Goal: Task Accomplishment & Management: Use online tool/utility

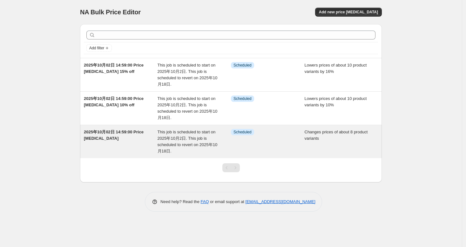
click at [115, 133] on span "2025年10月02日 14:59:00 Price [MEDICAL_DATA]" at bounding box center [114, 134] width 60 height 11
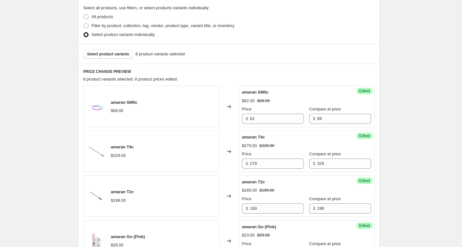
scroll to position [193, 0]
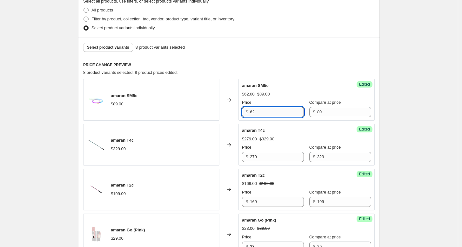
click at [264, 115] on input "62" at bounding box center [277, 112] width 54 height 10
type input "6"
type input "49"
click at [322, 74] on div "8 product variants selected. 8 product prices edited:" at bounding box center [229, 72] width 292 height 6
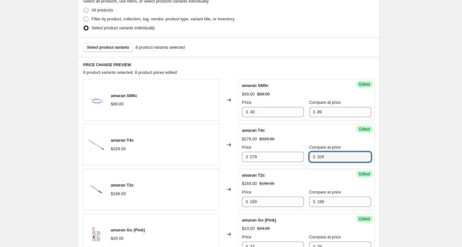
drag, startPoint x: 333, startPoint y: 153, endPoint x: 309, endPoint y: 154, distance: 24.2
click at [309, 154] on div "Price $ 279 Compare at price $ 329" at bounding box center [306, 153] width 129 height 18
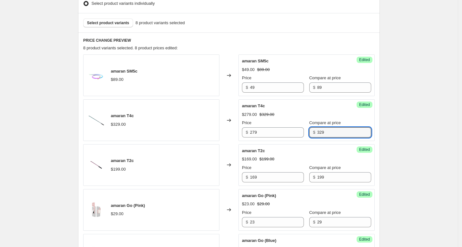
scroll to position [228, 0]
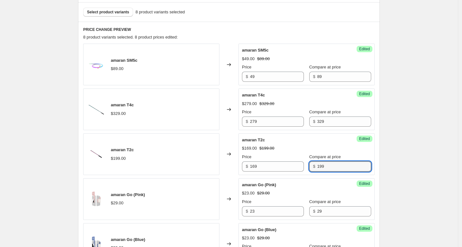
drag, startPoint x: 331, startPoint y: 167, endPoint x: 311, endPoint y: 169, distance: 19.8
click at [311, 169] on div "$ 199" at bounding box center [340, 166] width 62 height 10
click at [273, 168] on input "169" at bounding box center [277, 166] width 54 height 10
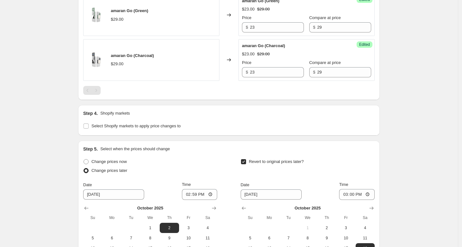
scroll to position [617, 0]
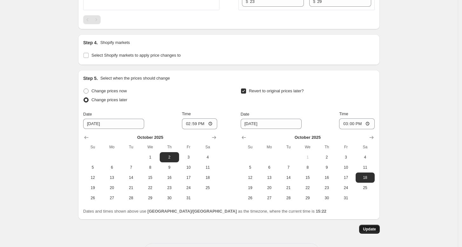
click at [376, 228] on span "Update" at bounding box center [369, 228] width 13 height 5
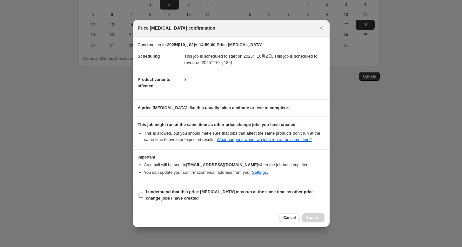
click at [141, 197] on input "I understand that this price [MEDICAL_DATA] may run at the same time as other p…" at bounding box center [140, 194] width 5 height 5
checkbox input "true"
click at [314, 220] on span "Confirm" at bounding box center [313, 217] width 15 height 5
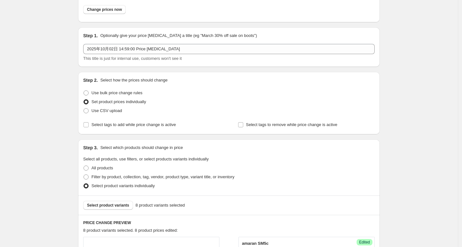
scroll to position [0, 0]
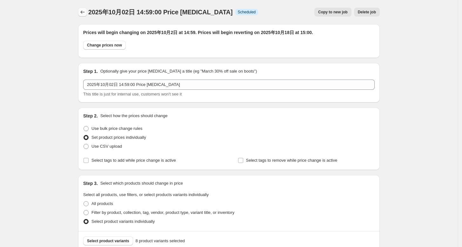
click at [85, 13] on icon "Price change jobs" at bounding box center [82, 12] width 6 height 6
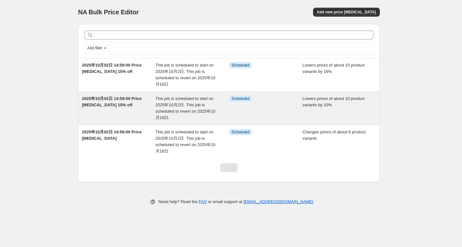
click at [107, 96] on span "2025年10月02日 14:59:00 Price [MEDICAL_DATA] 10% off" at bounding box center [112, 101] width 60 height 11
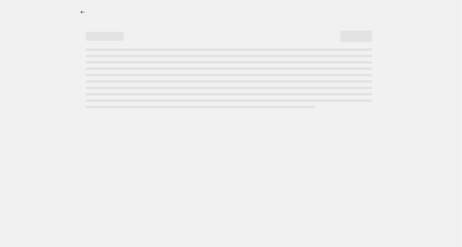
select select "percentage"
select select "tag"
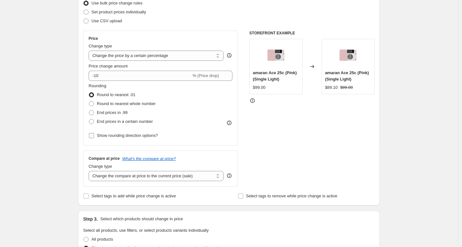
scroll to position [141, 0]
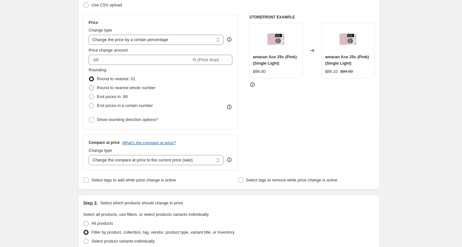
click at [93, 88] on span at bounding box center [91, 87] width 5 height 5
click at [89, 85] on input "Round to nearest whole number" at bounding box center [89, 85] width 0 height 0
radio input "true"
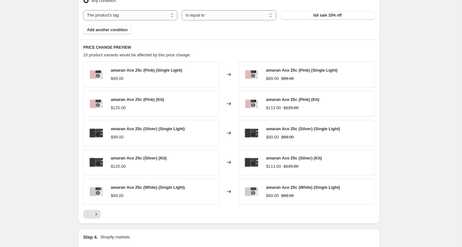
scroll to position [459, 0]
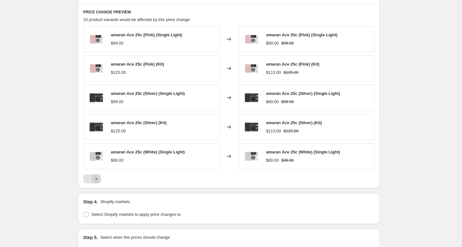
click at [100, 182] on button "Next" at bounding box center [96, 178] width 9 height 9
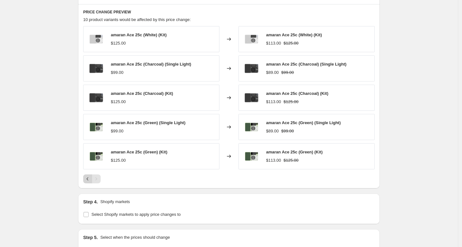
click at [91, 182] on button "Previous" at bounding box center [87, 178] width 9 height 9
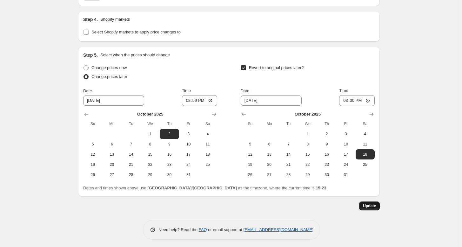
scroll to position [642, 0]
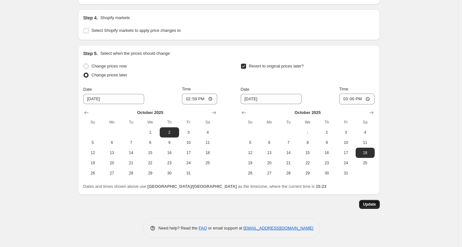
click at [371, 203] on span "Update" at bounding box center [369, 203] width 13 height 5
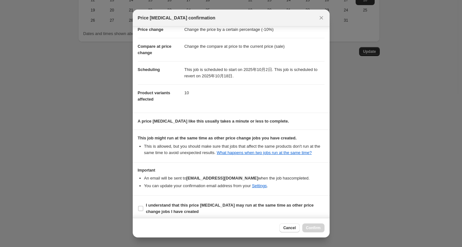
scroll to position [25, 0]
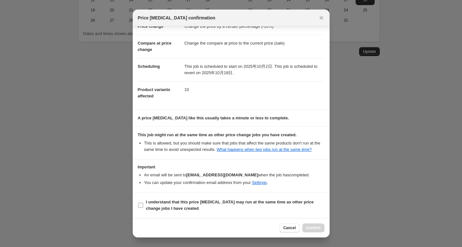
click at [142, 204] on input "I understand that this price [MEDICAL_DATA] may run at the same time as other p…" at bounding box center [140, 204] width 5 height 5
checkbox input "true"
drag, startPoint x: 191, startPoint y: 176, endPoint x: 241, endPoint y: 177, distance: 50.8
click at [240, 177] on b "[EMAIL_ADDRESS][DOMAIN_NAME]" at bounding box center [222, 174] width 72 height 5
drag, startPoint x: 313, startPoint y: 227, endPoint x: 357, endPoint y: 213, distance: 45.8
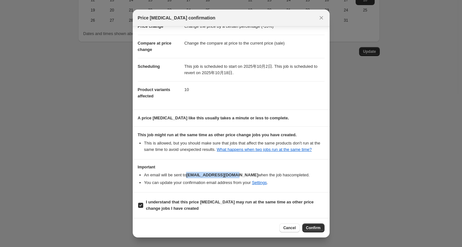
click at [313, 227] on span "Confirm" at bounding box center [313, 227] width 15 height 5
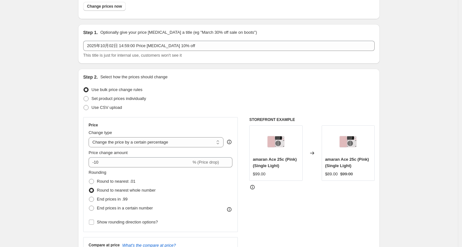
scroll to position [0, 0]
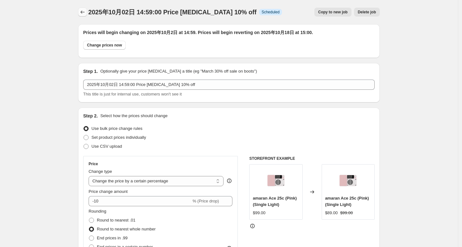
click at [85, 10] on icon "Price change jobs" at bounding box center [82, 12] width 6 height 6
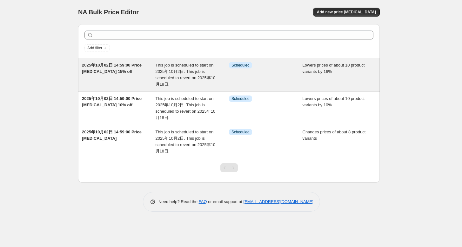
click at [124, 70] on span "2025年10月02日 14:59:00 Price [MEDICAL_DATA] 15% off" at bounding box center [112, 68] width 60 height 11
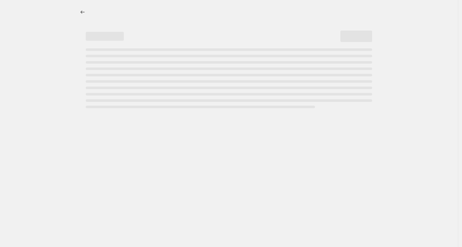
select select "percentage"
select select "tag"
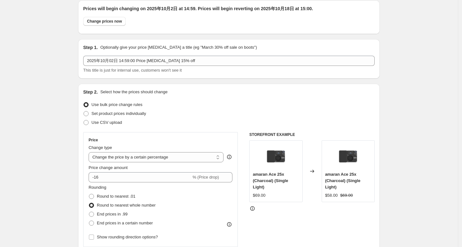
scroll to position [71, 0]
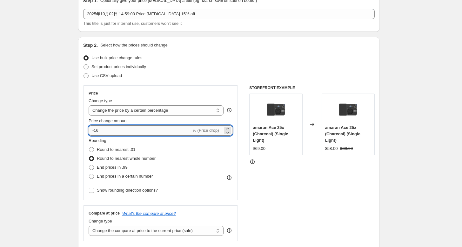
click at [112, 132] on input "-16" at bounding box center [140, 130] width 103 height 10
click at [332, 185] on div "STOREFRONT EXAMPLE amaran Ace 25x (Charcoal) (Single Light) $69.00 Changed to a…" at bounding box center [312, 163] width 126 height 156
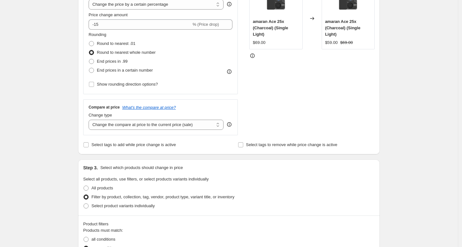
scroll to position [106, 0]
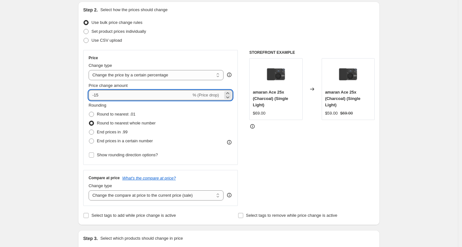
click at [132, 97] on input "-15" at bounding box center [140, 95] width 103 height 10
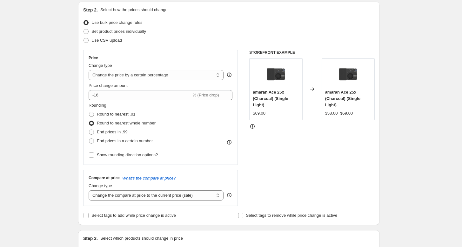
click at [319, 163] on div "STOREFRONT EXAMPLE amaran Ace 25x (Charcoal) (Single Light) $69.00 Changed to a…" at bounding box center [312, 128] width 126 height 156
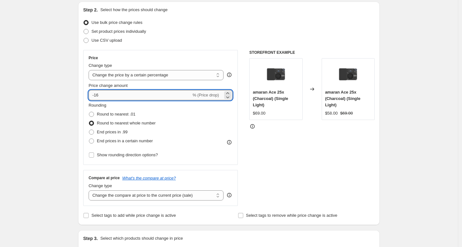
click at [126, 92] on input "-16" at bounding box center [140, 95] width 103 height 10
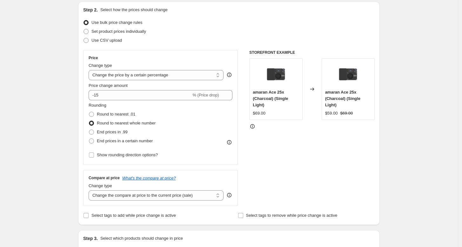
click at [318, 165] on div "STOREFRONT EXAMPLE amaran Ace 25x (Charcoal) (Single Light) $69.00 Changed to a…" at bounding box center [312, 128] width 126 height 156
drag, startPoint x: 172, startPoint y: 124, endPoint x: 101, endPoint y: 125, distance: 71.2
click at [101, 125] on div "Rounding Round to nearest .01 Round to nearest whole number End prices in .99 E…" at bounding box center [161, 123] width 144 height 43
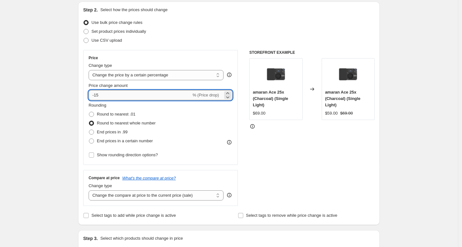
click at [122, 92] on input "-15" at bounding box center [140, 95] width 103 height 10
type input "-16"
click at [362, 170] on div "STOREFRONT EXAMPLE amaran Ace 25x (Charcoal) (Single Light) $69.00 Changed to a…" at bounding box center [312, 128] width 126 height 156
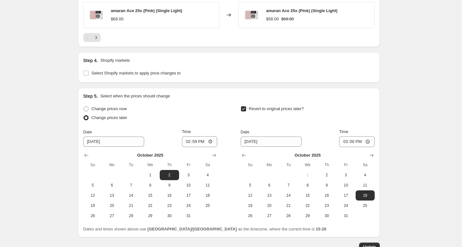
scroll to position [635, 0]
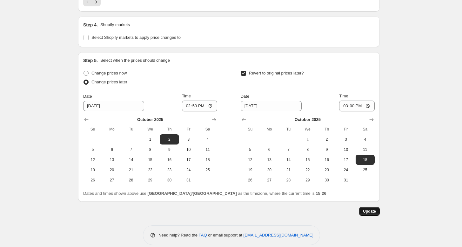
click at [379, 213] on button "Update" at bounding box center [369, 211] width 21 height 9
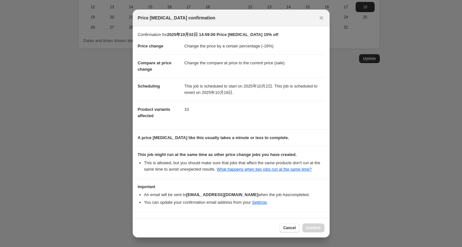
scroll to position [25, 0]
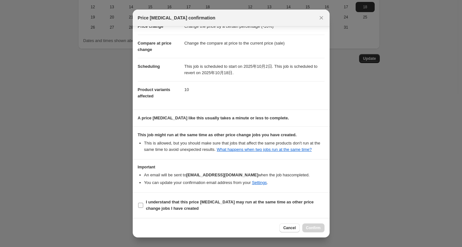
click at [142, 205] on input "I understand that this price [MEDICAL_DATA] may run at the same time as other p…" at bounding box center [140, 204] width 5 height 5
checkbox input "true"
drag, startPoint x: 319, startPoint y: 228, endPoint x: 330, endPoint y: 225, distance: 11.8
click at [320, 228] on span "Confirm" at bounding box center [313, 227] width 15 height 5
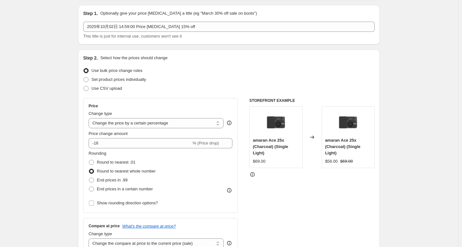
scroll to position [0, 0]
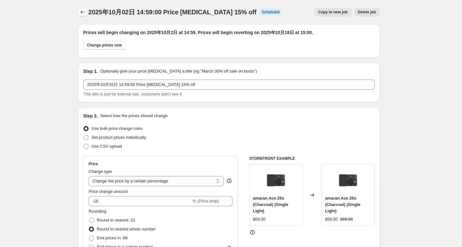
click at [84, 14] on icon "Price change jobs" at bounding box center [82, 12] width 6 height 6
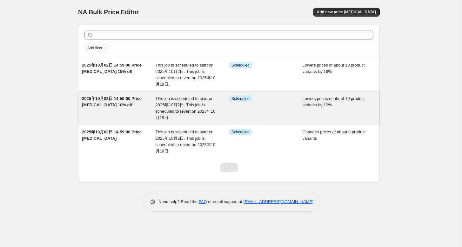
click at [107, 95] on div "2025年10月02日 14:59:00 Price [MEDICAL_DATA] 10% off" at bounding box center [119, 107] width 74 height 25
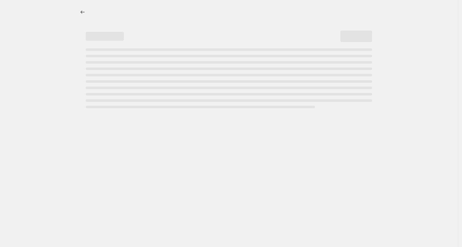
select select "percentage"
select select "tag"
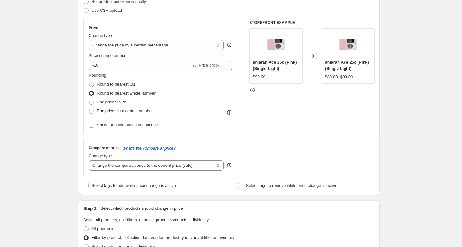
scroll to position [106, 0]
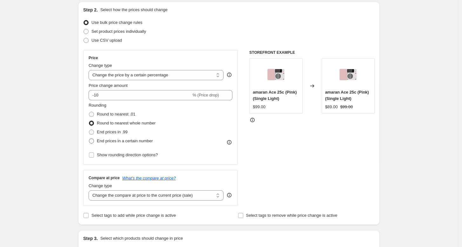
click at [94, 140] on span at bounding box center [91, 140] width 5 height 5
click at [89, 139] on input "End prices in a certain number" at bounding box center [89, 138] width 0 height 0
radio input "true"
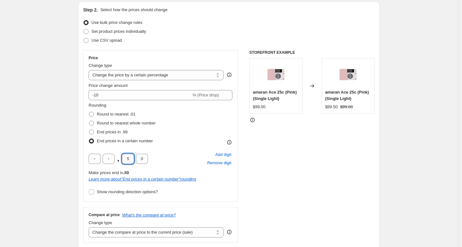
click at [129, 159] on input "5" at bounding box center [128, 158] width 12 height 10
type input "0"
click at [314, 182] on div "STOREFRONT EXAMPLE amaran Ace 25c (Pink) (Single Light) $99.00 Changed to amara…" at bounding box center [312, 146] width 126 height 193
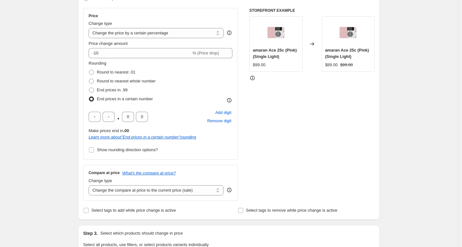
scroll to position [141, 0]
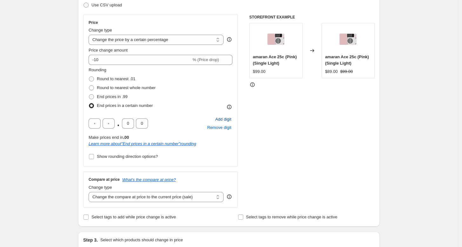
click at [226, 119] on span "Add digit" at bounding box center [223, 119] width 16 height 6
click at [222, 127] on span "Remove digit" at bounding box center [219, 127] width 24 height 6
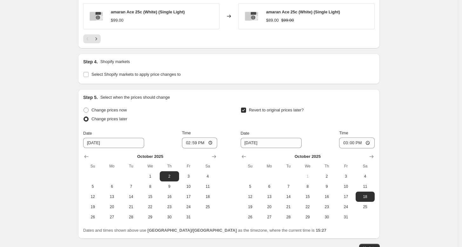
scroll to position [679, 0]
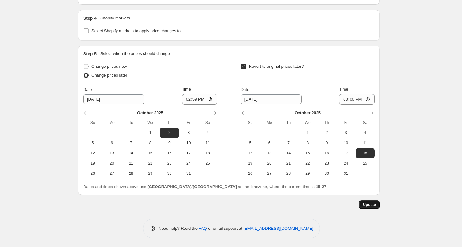
click at [372, 204] on span "Update" at bounding box center [369, 204] width 13 height 5
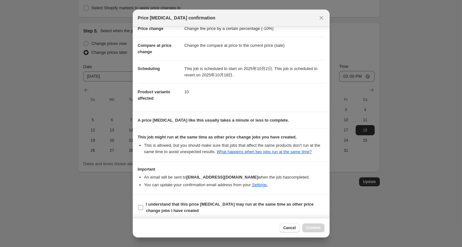
scroll to position [25, 0]
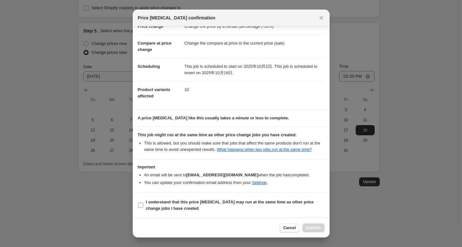
click at [142, 203] on input "I understand that this price [MEDICAL_DATA] may run at the same time as other p…" at bounding box center [140, 204] width 5 height 5
checkbox input "true"
click at [317, 228] on span "Confirm" at bounding box center [313, 227] width 15 height 5
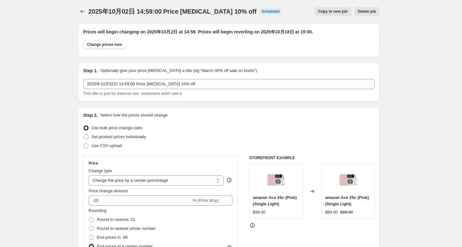
scroll to position [0, 0]
click at [85, 15] on icon "Price change jobs" at bounding box center [82, 12] width 6 height 6
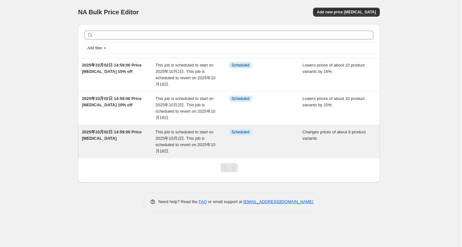
click at [122, 133] on span "2025年10月02日 14:59:00 Price [MEDICAL_DATA]" at bounding box center [112, 134] width 60 height 11
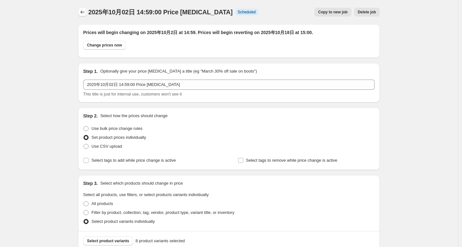
click at [84, 11] on icon "Price change jobs" at bounding box center [82, 12] width 6 height 6
